Goal: Information Seeking & Learning: Learn about a topic

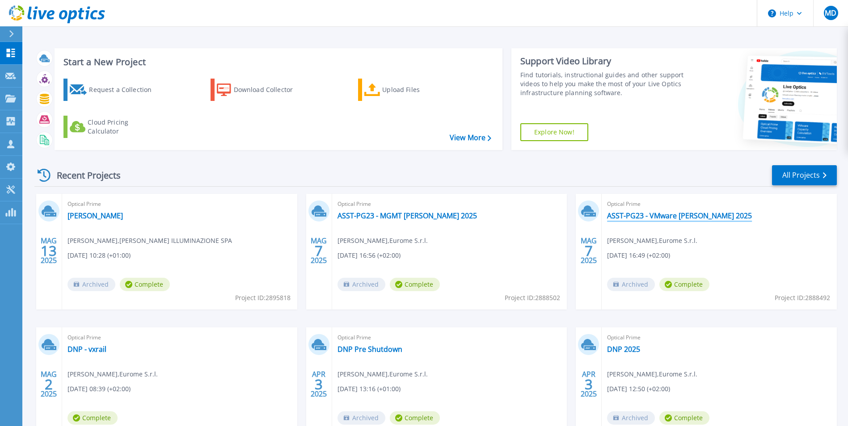
click at [632, 218] on link "ASST-PG23 - VMware [PERSON_NAME] 2025" at bounding box center [679, 215] width 145 height 9
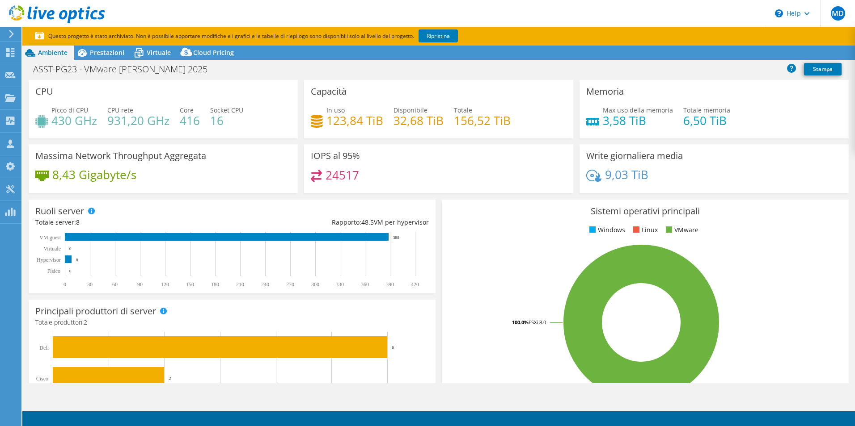
select select "USD"
click at [104, 49] on span "Prestazioni" at bounding box center [107, 52] width 34 height 8
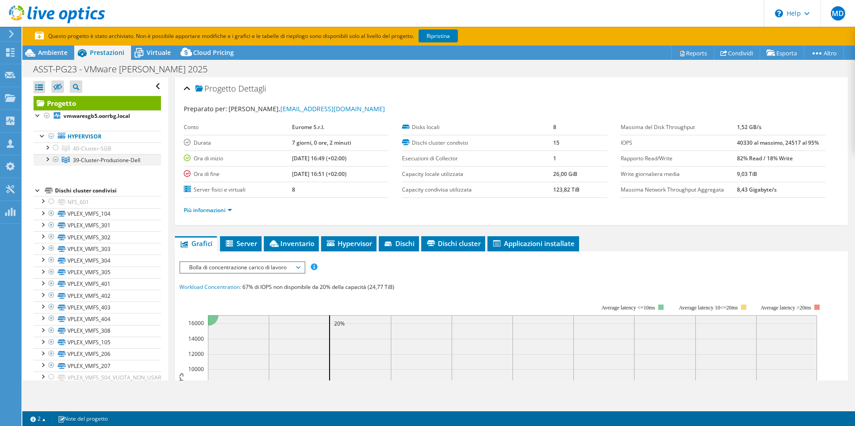
click at [45, 157] on div at bounding box center [46, 158] width 9 height 9
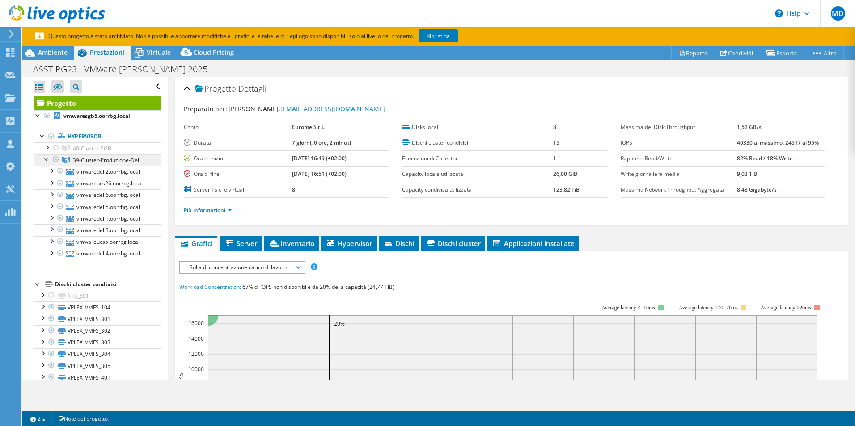
click at [92, 163] on span "39-Cluster-Produzione-Dell" at bounding box center [106, 160] width 67 height 8
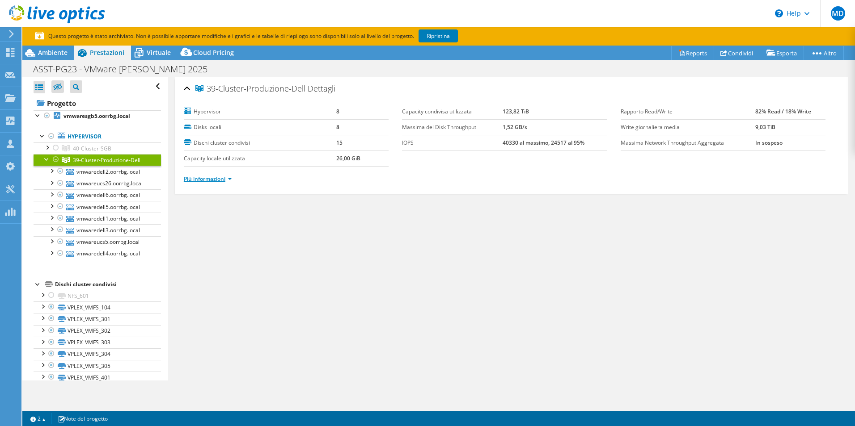
click at [208, 179] on link "Più informazioni" at bounding box center [208, 179] width 48 height 8
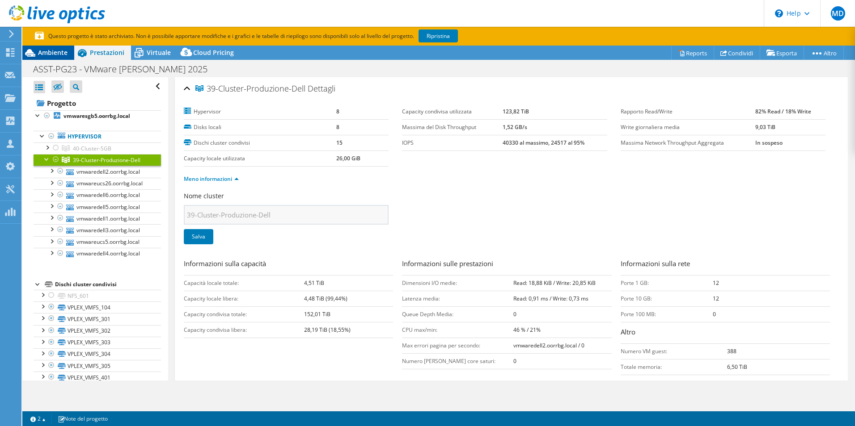
click at [50, 53] on span "Ambiente" at bounding box center [52, 52] width 29 height 8
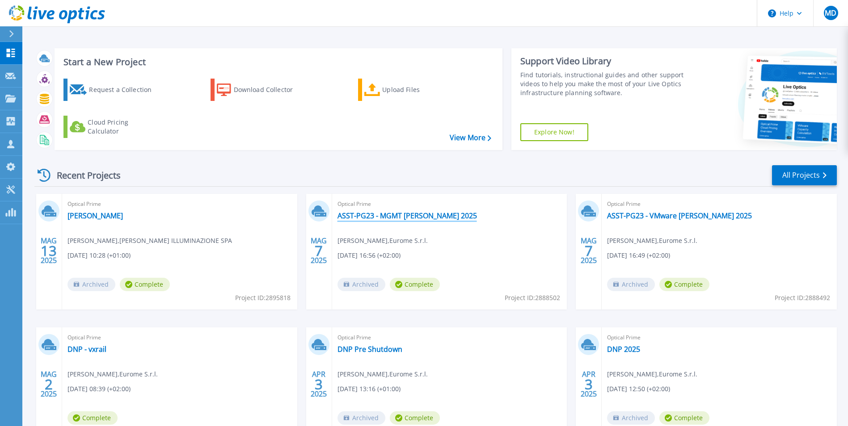
click at [408, 215] on link "ASST-PG23 - MGMT [PERSON_NAME] 2025" at bounding box center [406, 215] width 139 height 9
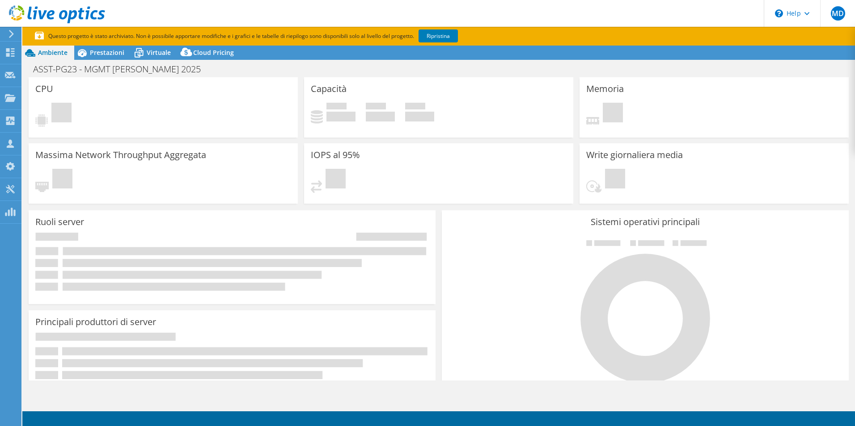
select select "USD"
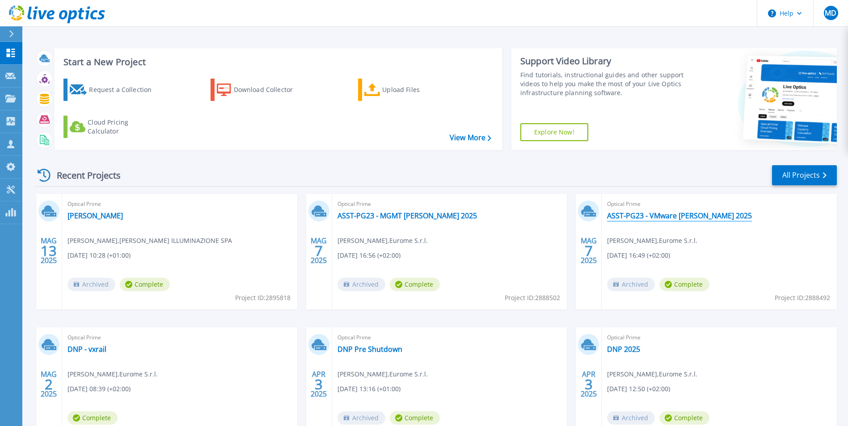
click at [702, 215] on link "ASST-PG23 - VMware [DATE]" at bounding box center [679, 215] width 145 height 9
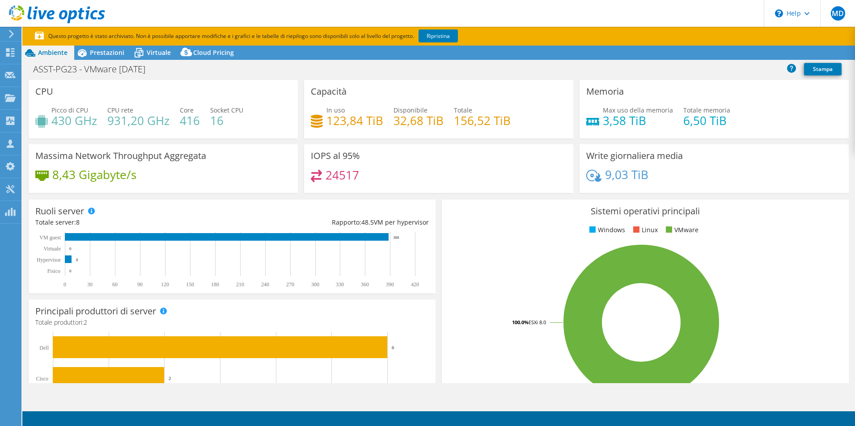
select select "USD"
click at [142, 49] on icon at bounding box center [139, 53] width 16 height 16
